Goal: Find contact information: Find contact information

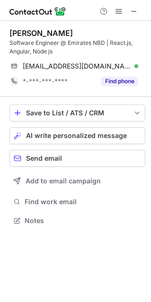
scroll to position [214, 151]
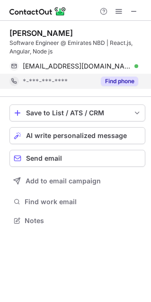
click at [116, 82] on button "Find phone" at bounding box center [119, 81] width 37 height 9
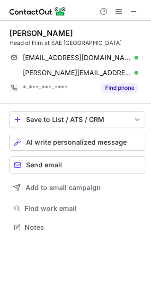
scroll to position [220, 151]
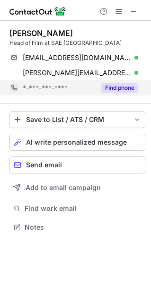
click at [113, 86] on button "Find phone" at bounding box center [119, 87] width 37 height 9
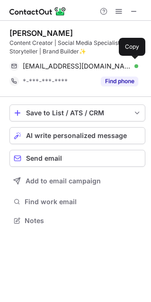
scroll to position [214, 151]
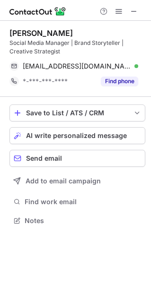
scroll to position [214, 151]
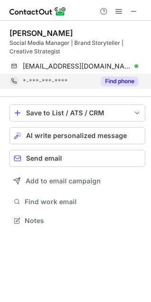
click at [112, 85] on button "Find phone" at bounding box center [119, 81] width 37 height 9
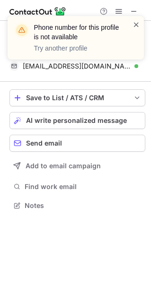
scroll to position [199, 151]
click at [137, 23] on span at bounding box center [136, 24] width 8 height 9
